Goal: Task Accomplishment & Management: Complete application form

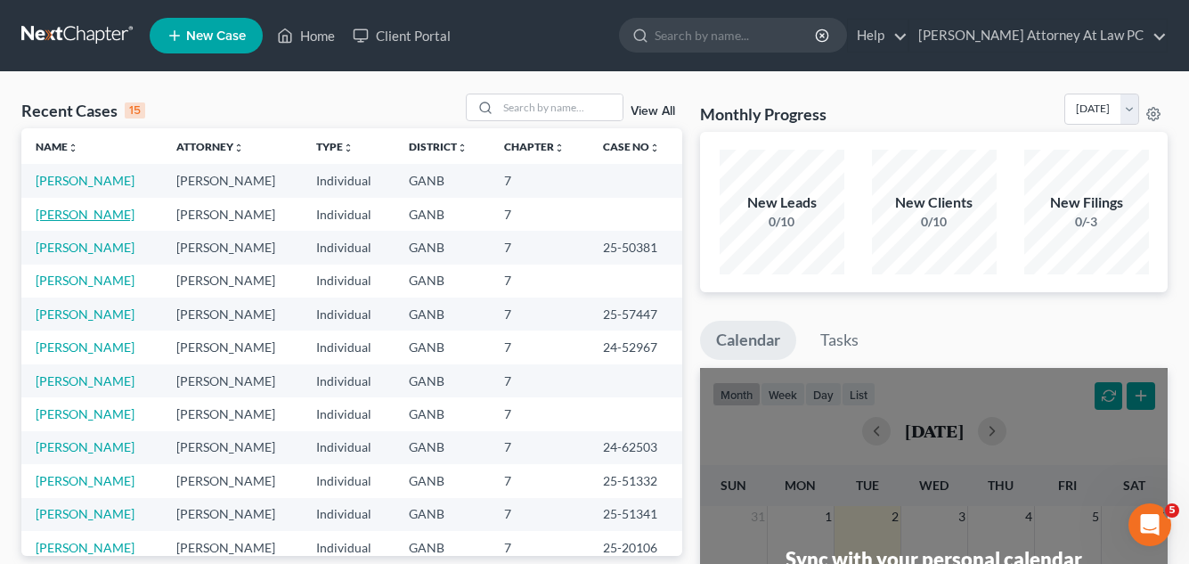
click at [72, 215] on link "[PERSON_NAME]" at bounding box center [85, 214] width 99 height 15
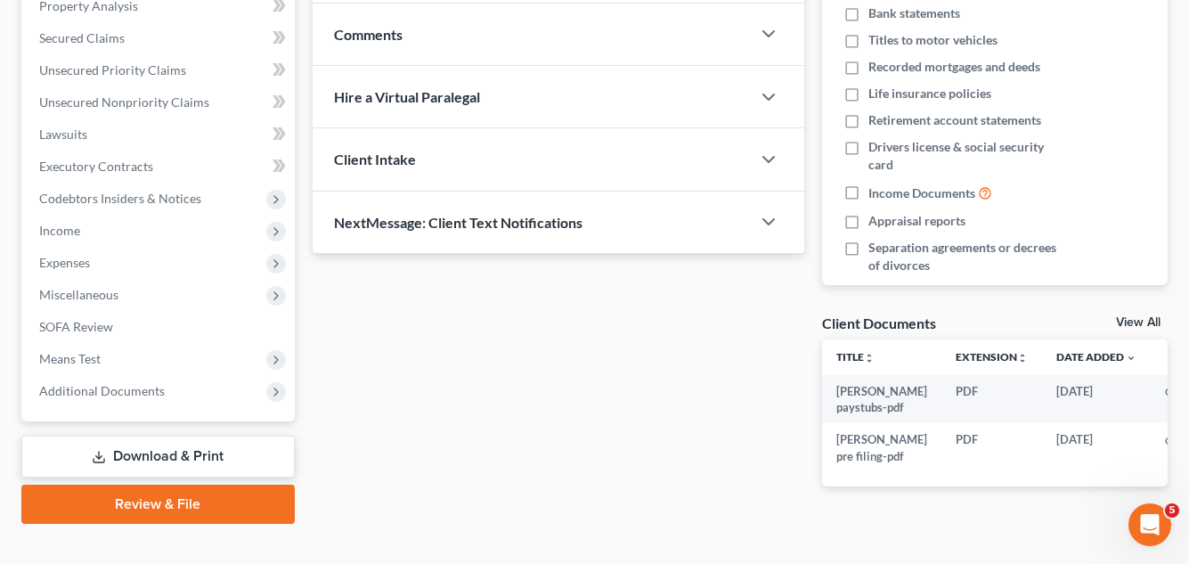
scroll to position [356, 0]
click at [187, 505] on link "Review & File" at bounding box center [157, 502] width 273 height 39
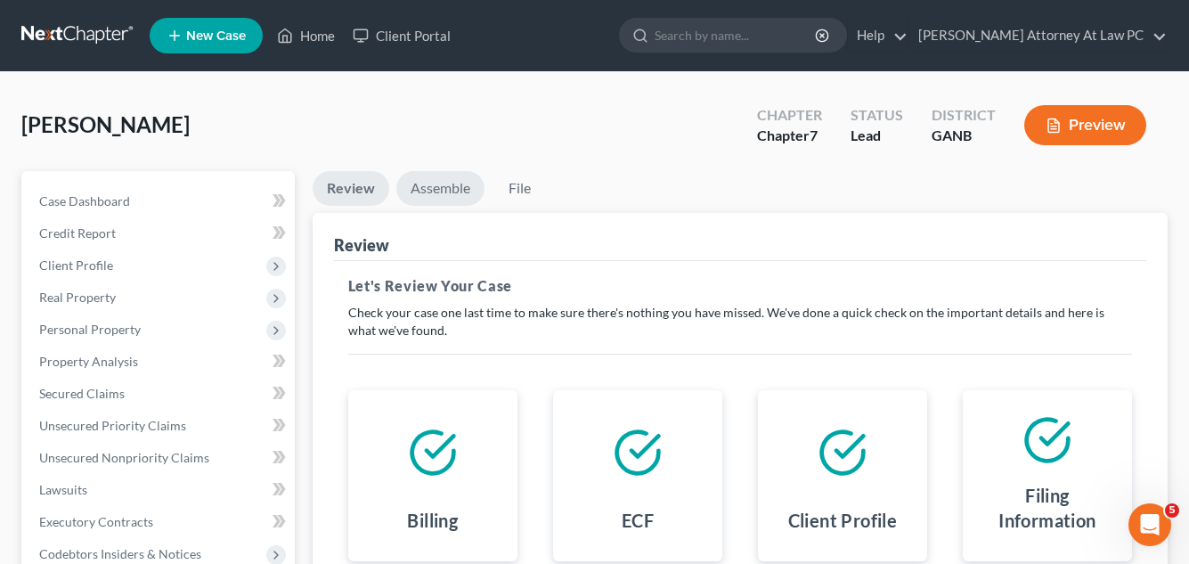
click at [442, 191] on link "Assemble" at bounding box center [440, 188] width 88 height 35
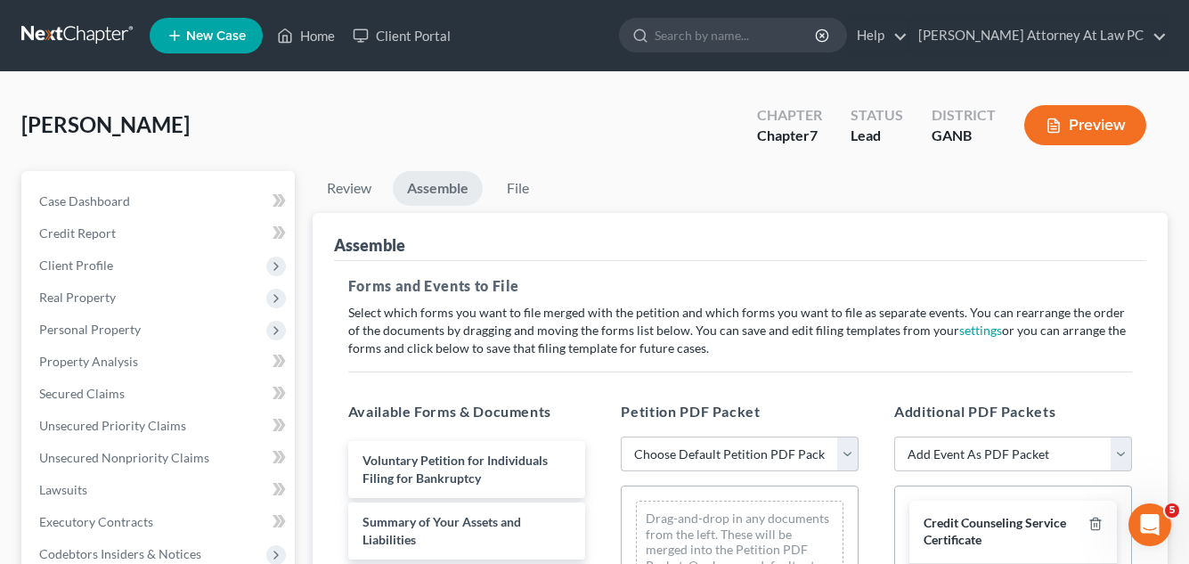
click at [844, 454] on select "Choose Default Petition PDF Packet Complete Bankruptcy Petition (all forms and …" at bounding box center [740, 454] width 238 height 36
select select "0"
click at [621, 436] on select "Choose Default Petition PDF Packet Complete Bankruptcy Petition (all forms and …" at bounding box center [740, 454] width 238 height 36
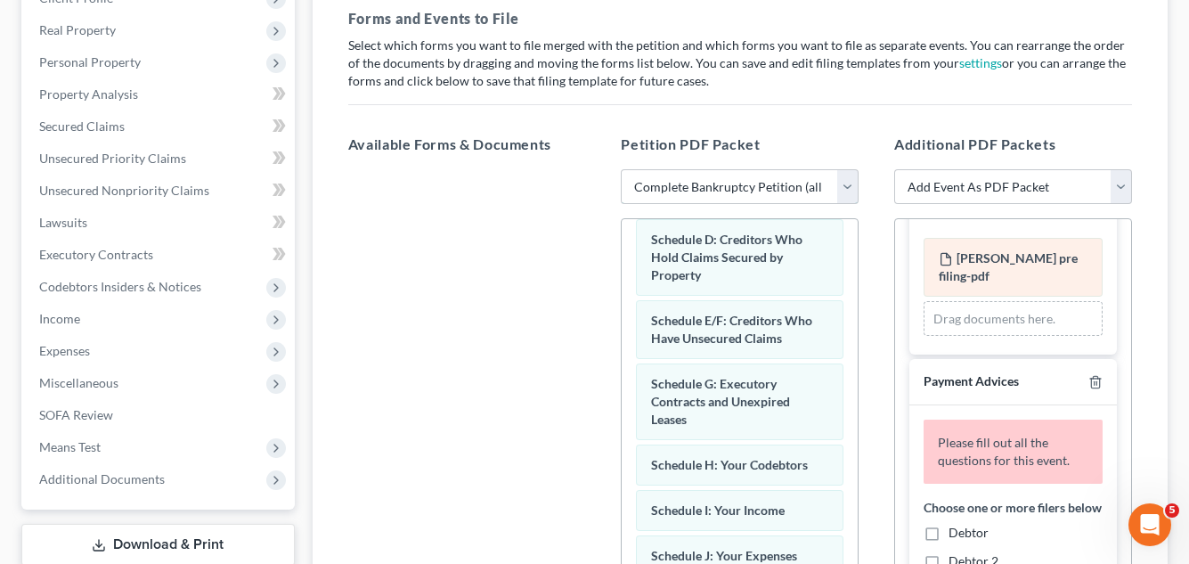
scroll to position [356, 0]
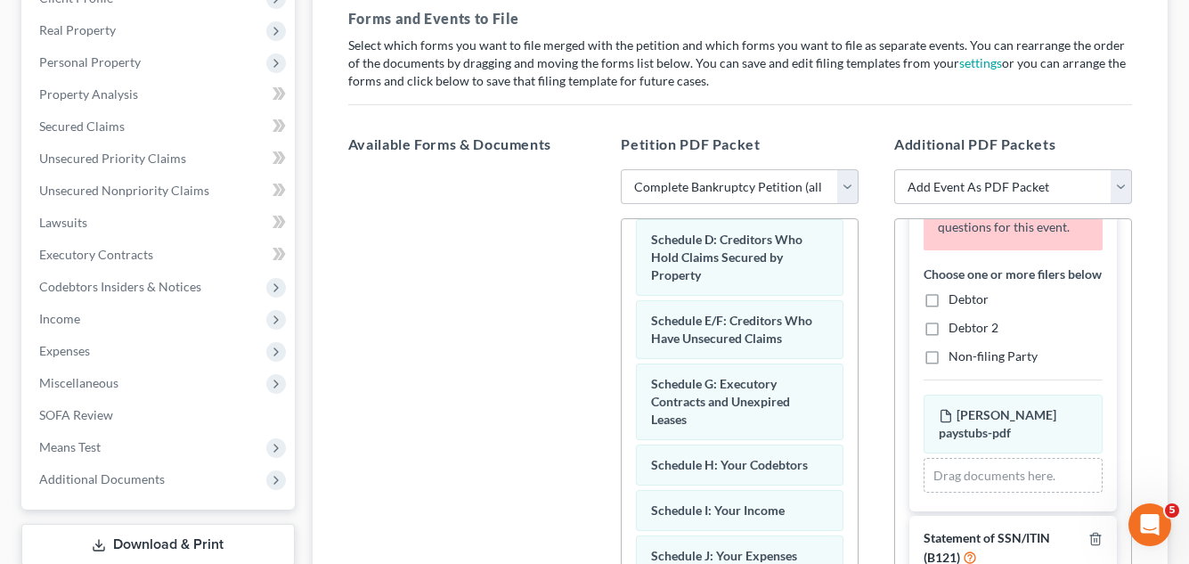
click at [948, 308] on label "Debtor" at bounding box center [968, 299] width 40 height 18
click at [955, 302] on input "Debtor" at bounding box center [961, 296] width 12 height 12
checkbox input "true"
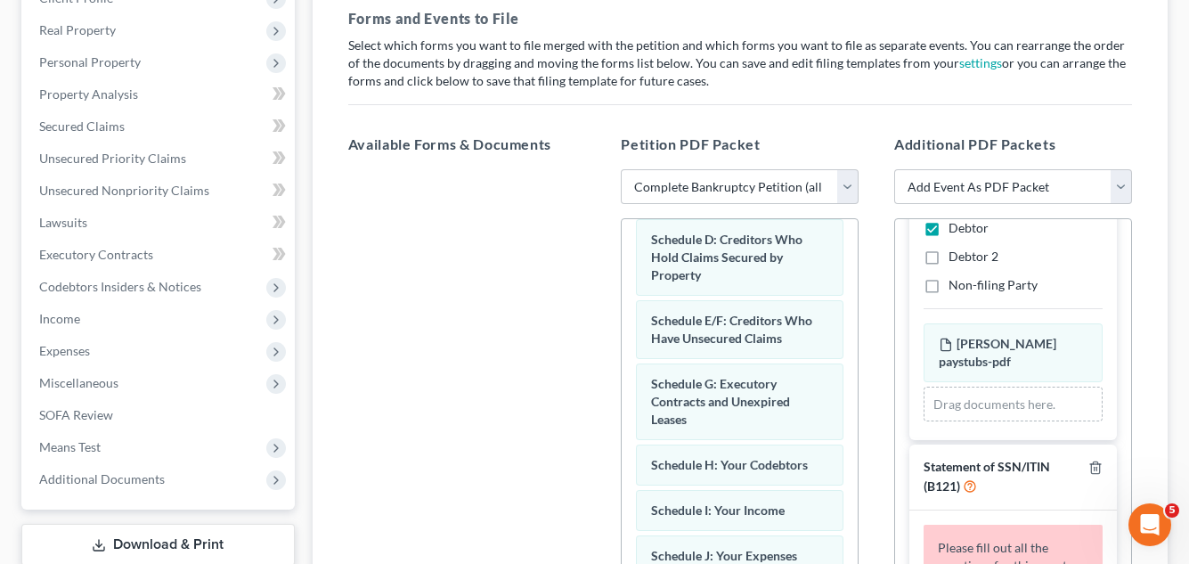
scroll to position [456, 0]
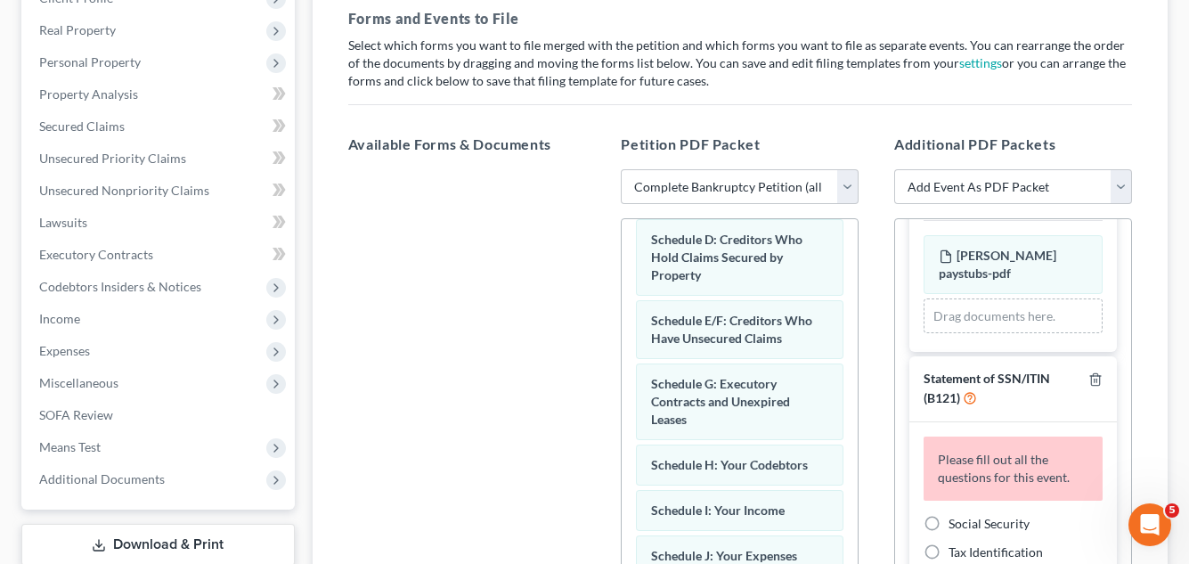
click at [948, 520] on label "Social Security" at bounding box center [988, 524] width 81 height 18
click at [955, 520] on input "Social Security" at bounding box center [961, 521] width 12 height 12
radio input "true"
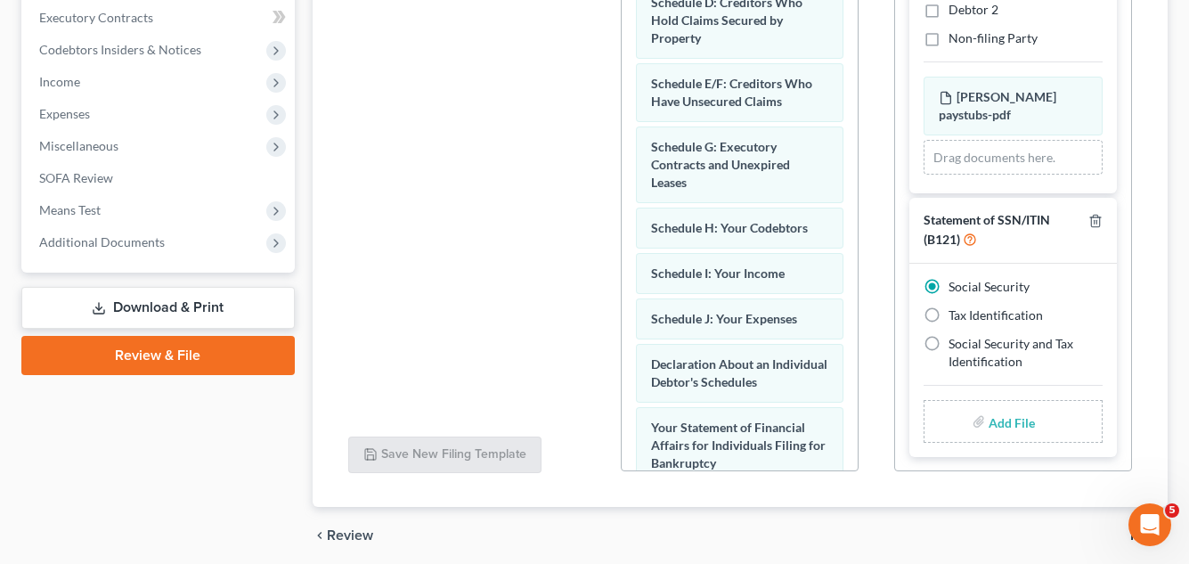
scroll to position [572, 0]
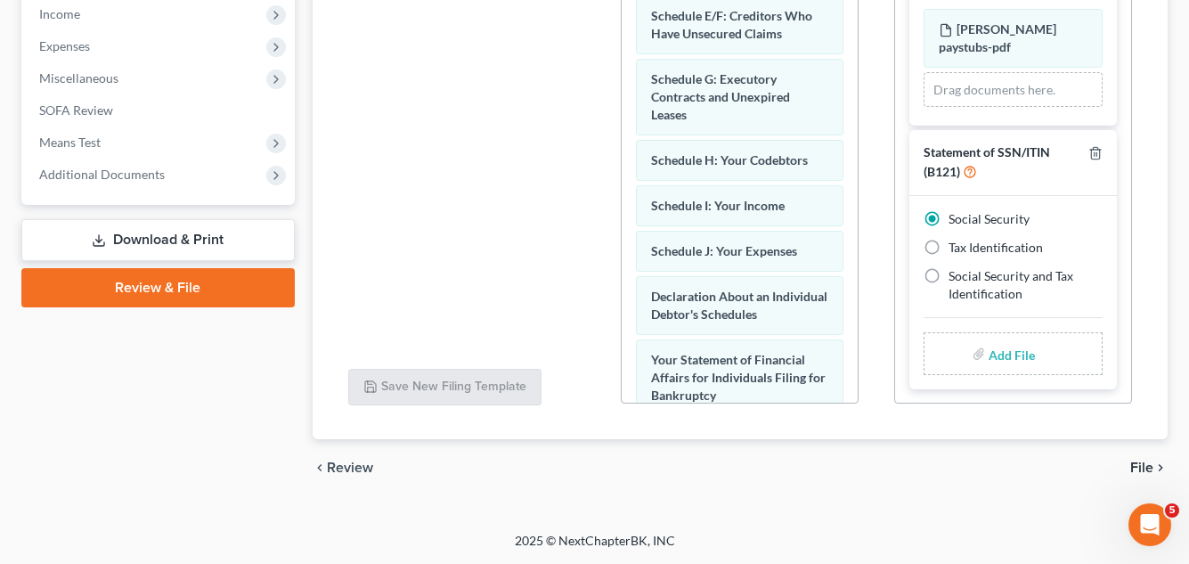
click at [997, 357] on input "file" at bounding box center [1009, 353] width 43 height 32
type input "C:\fakepath\[PERSON_NAME] social security form.pdf"
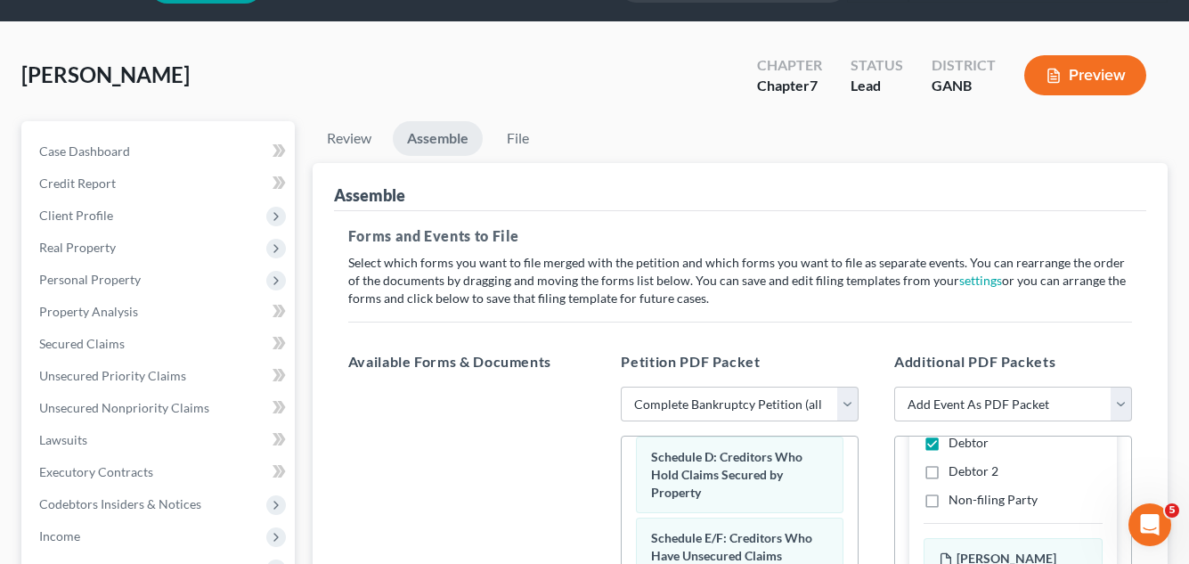
scroll to position [37, 0]
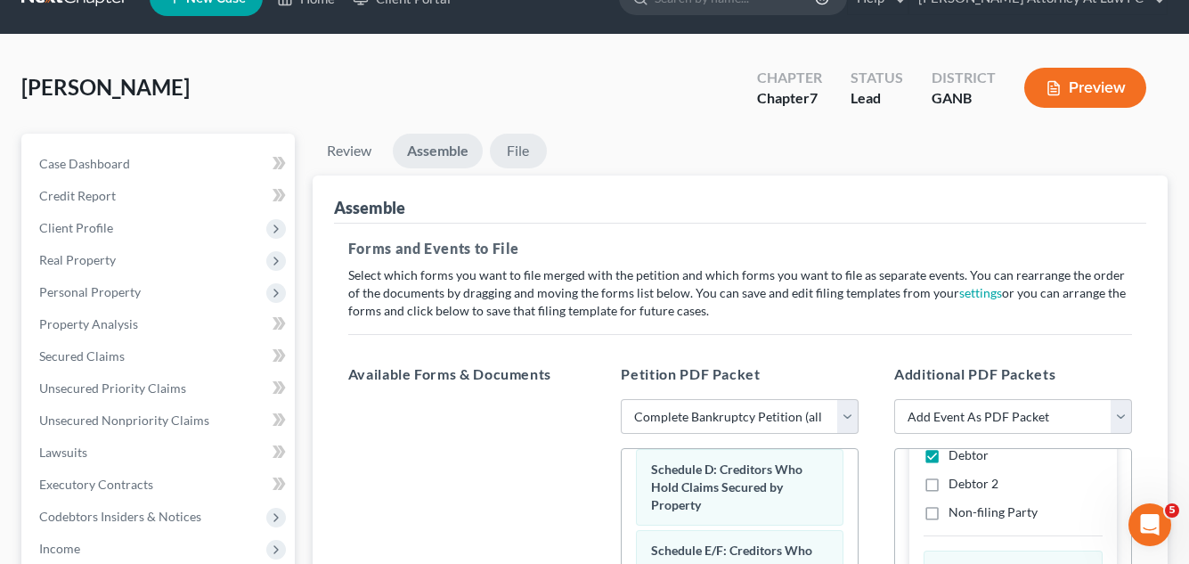
click at [513, 152] on link "File" at bounding box center [518, 151] width 57 height 35
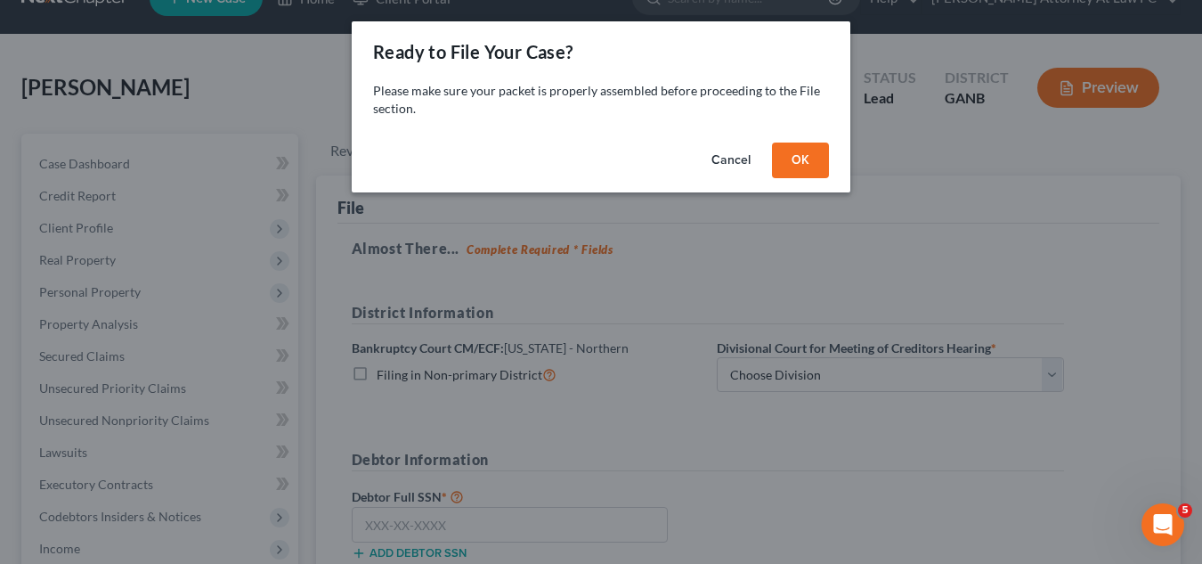
click at [787, 155] on button "OK" at bounding box center [800, 160] width 57 height 36
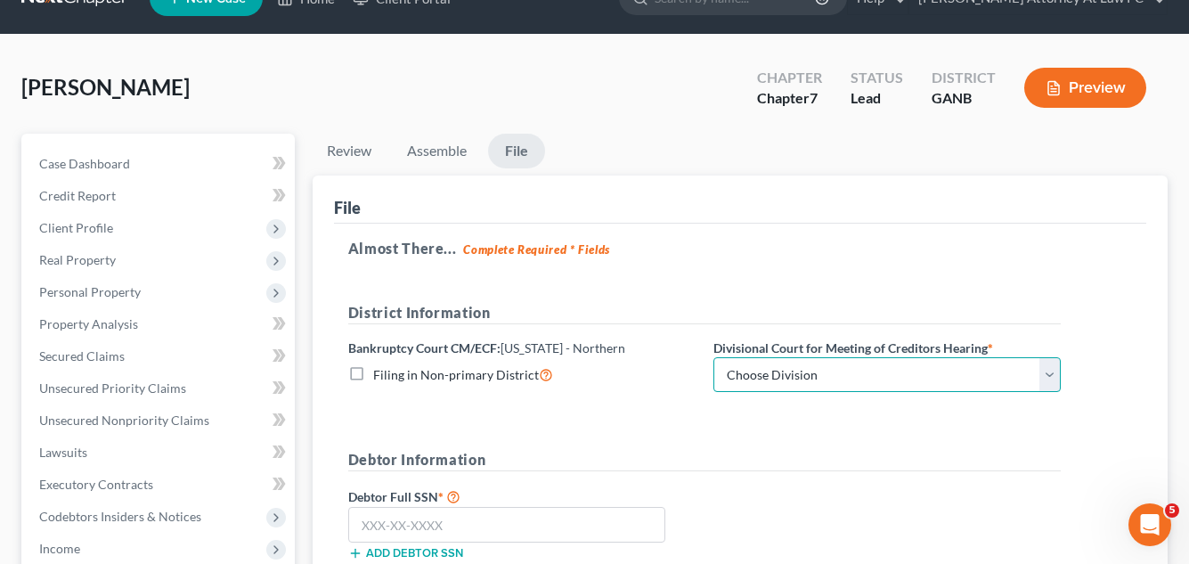
click at [964, 377] on select "Choose Division [GEOGRAPHIC_DATA] [GEOGRAPHIC_DATA] [GEOGRAPHIC_DATA] [GEOGRAPH…" at bounding box center [886, 375] width 347 height 36
select select "0"
click at [713, 357] on select "Choose Division [GEOGRAPHIC_DATA] [GEOGRAPHIC_DATA] [GEOGRAPHIC_DATA] [GEOGRAPH…" at bounding box center [886, 375] width 347 height 36
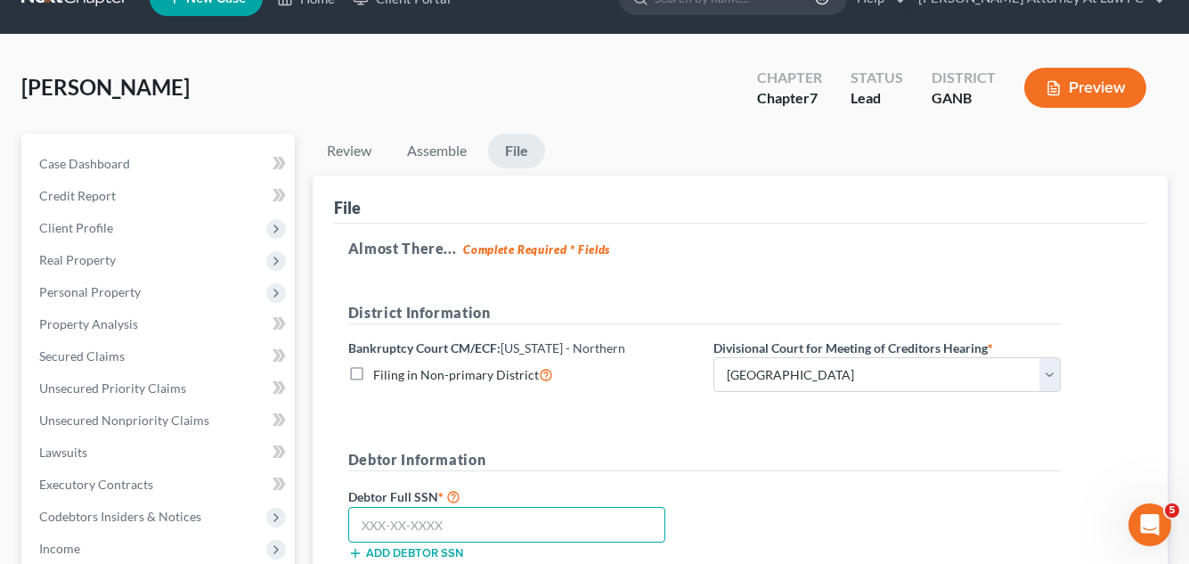
click at [369, 523] on input "text" at bounding box center [506, 525] width 317 height 36
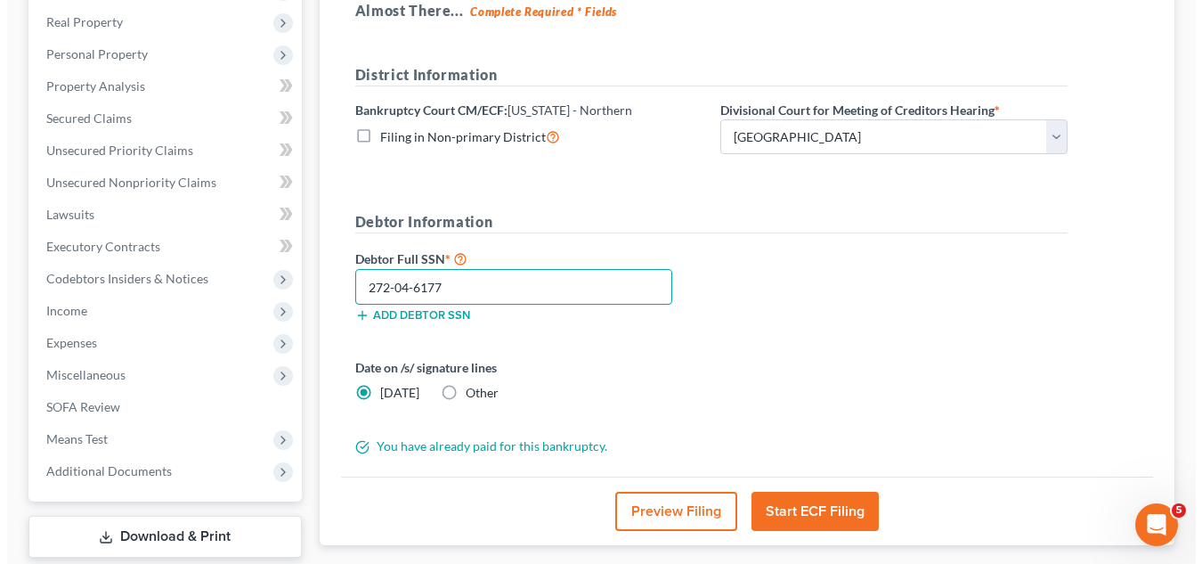
scroll to position [383, 0]
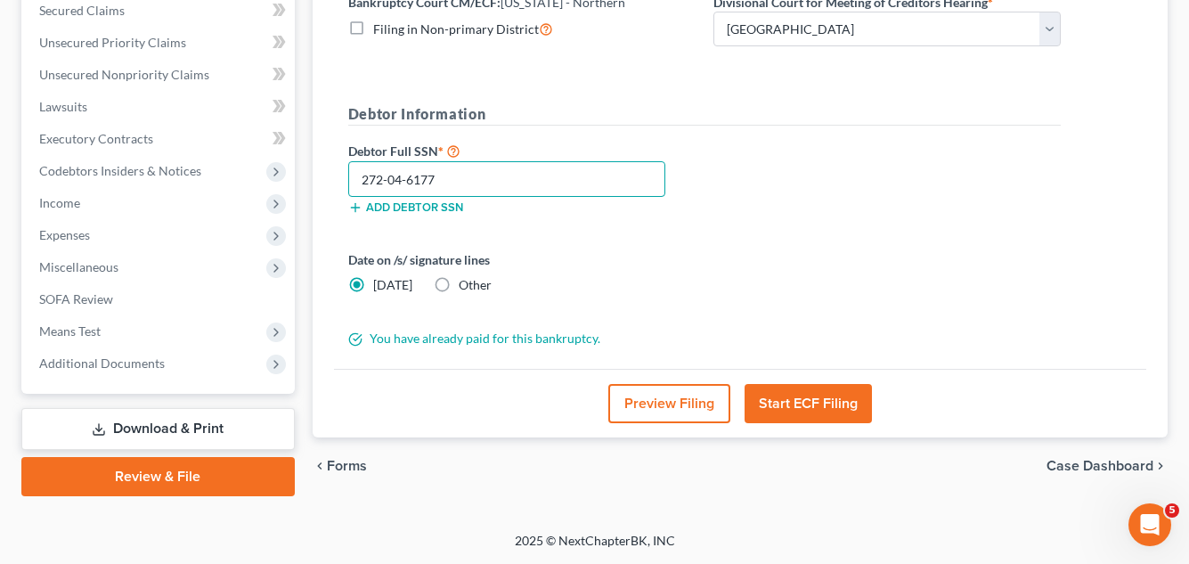
type input "272-04-6177"
click at [789, 414] on button "Start ECF Filing" at bounding box center [807, 403] width 127 height 39
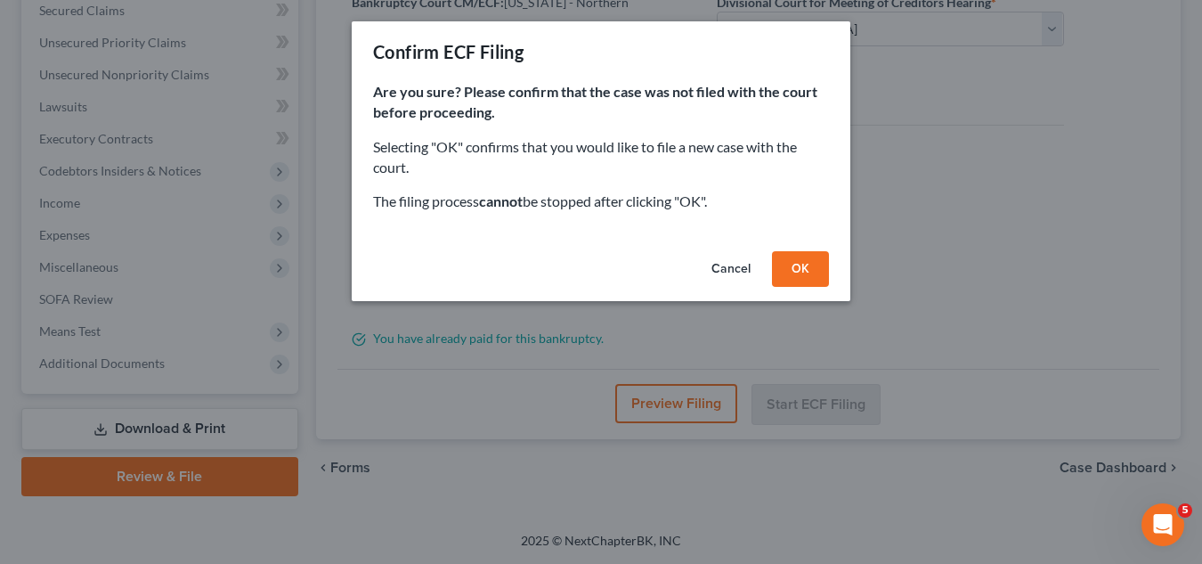
click at [784, 263] on button "OK" at bounding box center [800, 269] width 57 height 36
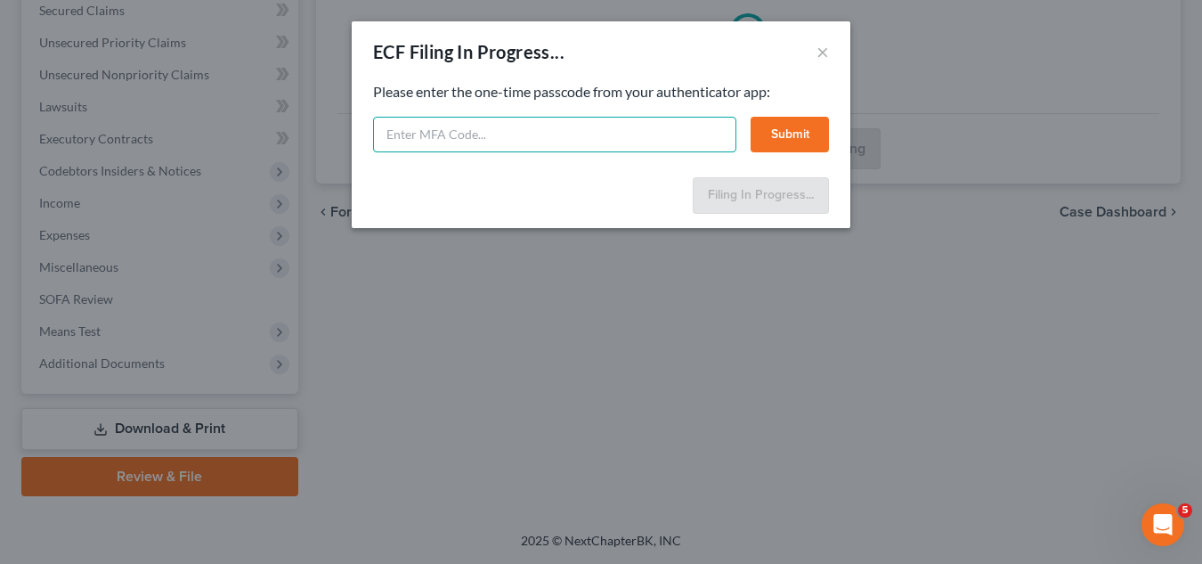
click at [411, 138] on input "text" at bounding box center [554, 135] width 363 height 36
type input "437383"
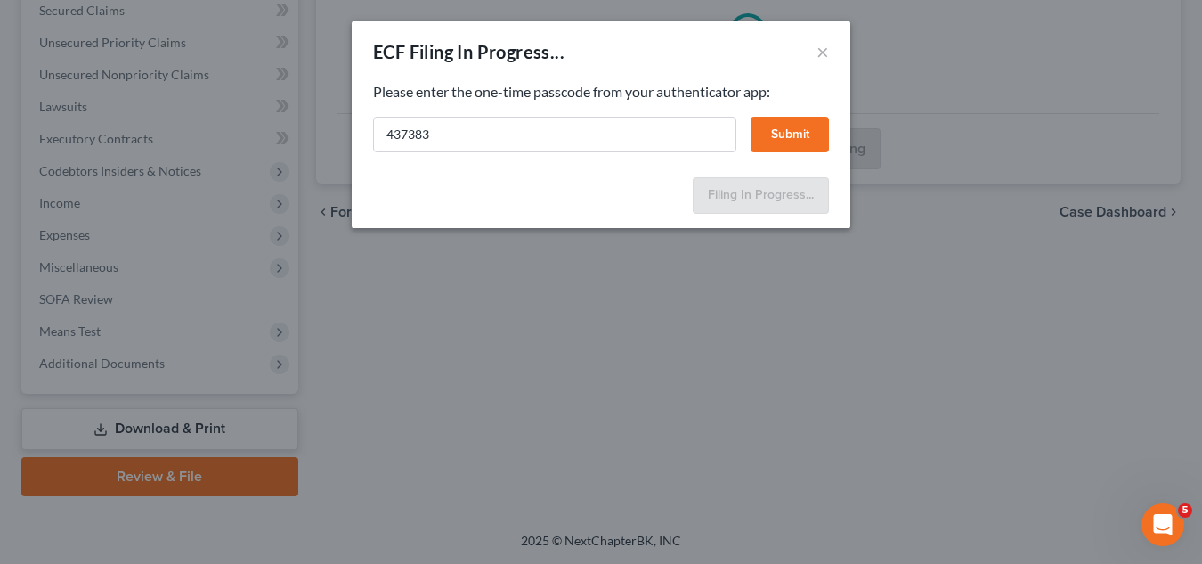
click at [793, 126] on button "Submit" at bounding box center [790, 135] width 78 height 36
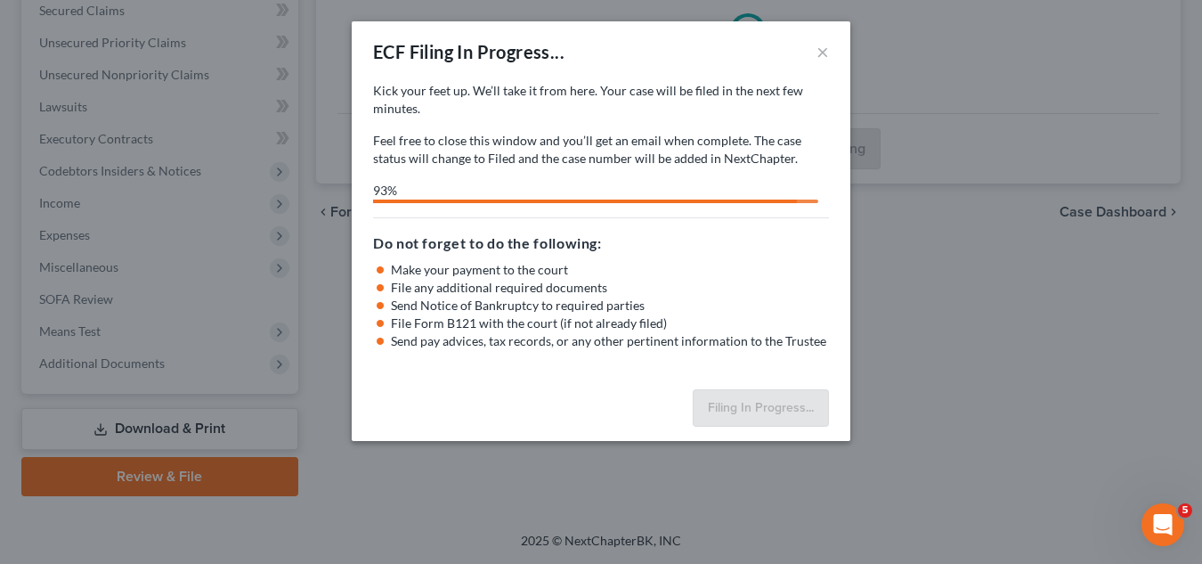
select select "0"
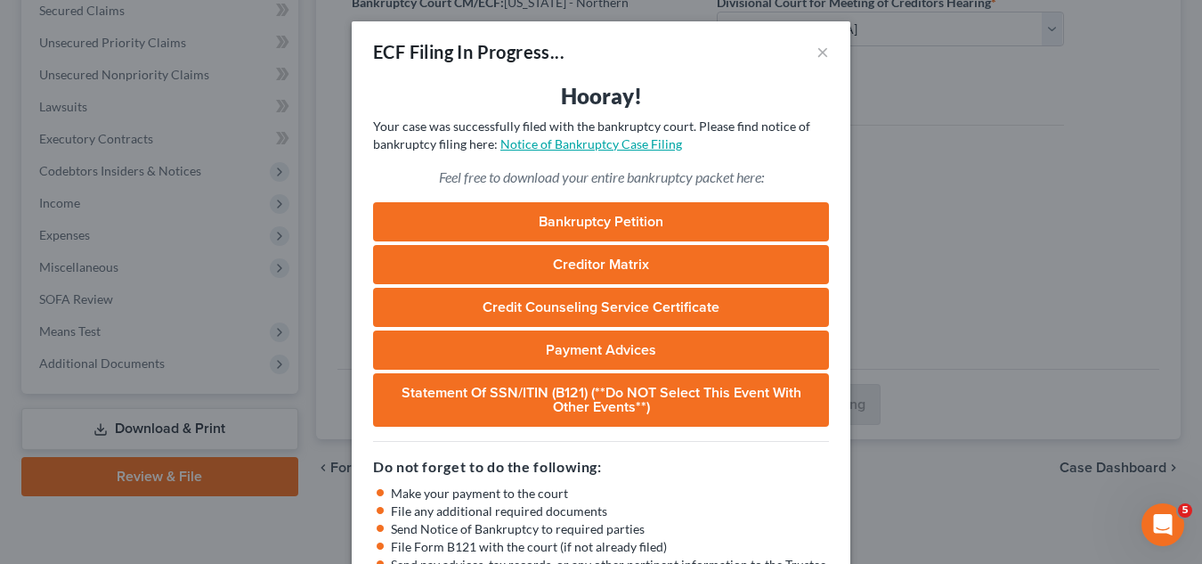
click at [614, 146] on link "Notice of Bankruptcy Case Filing" at bounding box center [591, 143] width 182 height 15
